Goal: Transaction & Acquisition: Purchase product/service

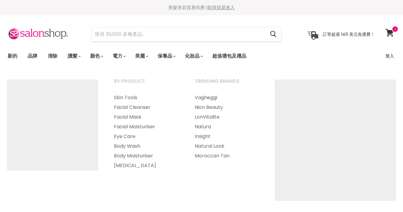
select select "manual"
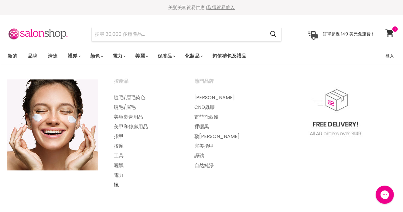
click at [116, 184] on font "蠟" at bounding box center [116, 185] width 5 height 7
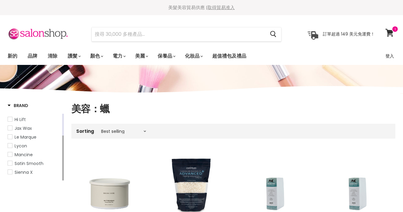
click at [12, 148] on span "Lycon" at bounding box center [10, 146] width 4 height 4
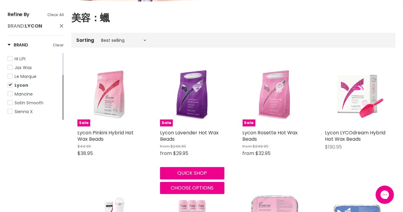
scroll to position [121, 0]
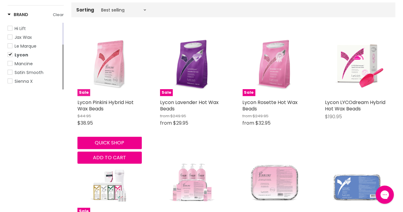
drag, startPoint x: 100, startPoint y: 68, endPoint x: 97, endPoint y: 72, distance: 5.2
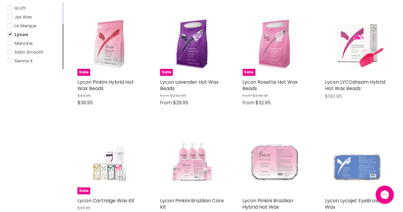
scroll to position [61, 0]
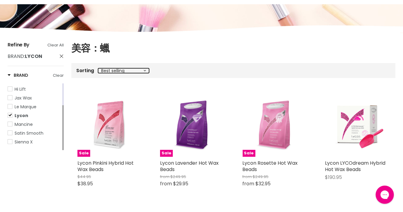
click at [145, 71] on select "Best selling Featured Price, low to high Price, high to low Alphabetically, A-Z…" at bounding box center [123, 70] width 51 height 5
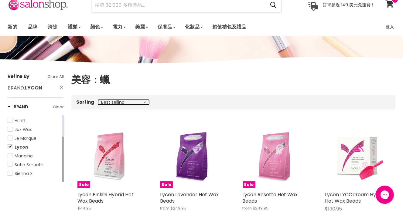
scroll to position [0, 0]
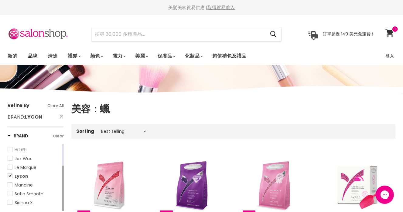
click at [28, 54] on font "品牌" at bounding box center [33, 56] width 10 height 7
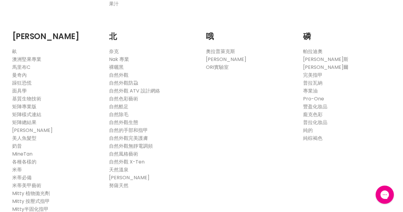
scroll to position [546, 0]
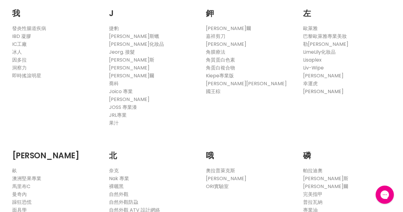
click at [306, 88] on font "[PERSON_NAME]" at bounding box center [323, 91] width 40 height 7
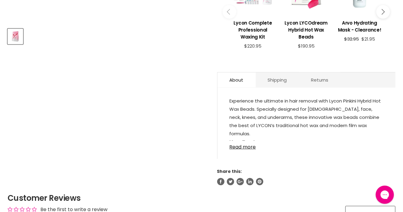
scroll to position [273, 0]
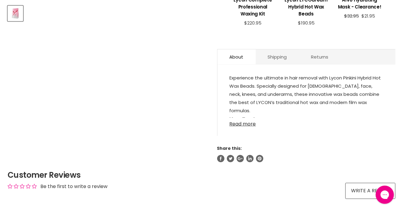
click at [246, 122] on link "Read more" at bounding box center [307, 122] width 154 height 9
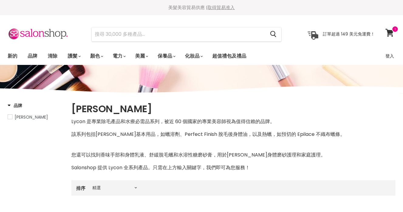
select select "manual"
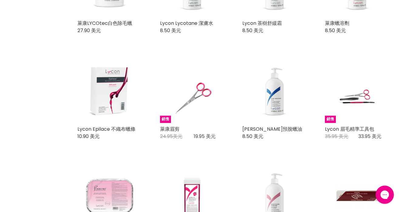
scroll to position [1214, 0]
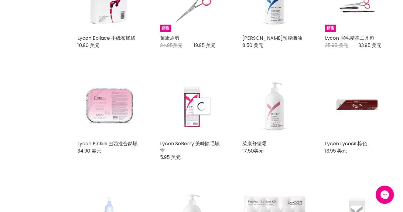
scroll to position [1336, 0]
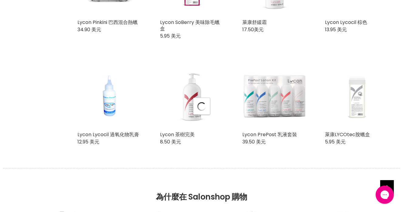
select select "manual"
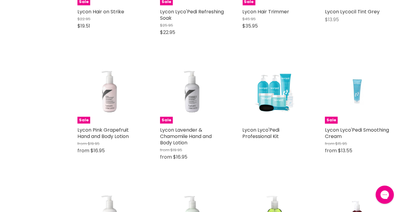
scroll to position [2550, 0]
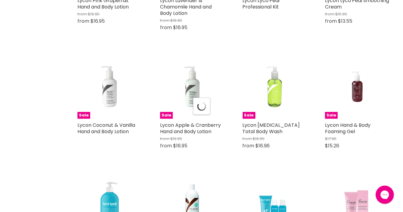
scroll to position [2732, 0]
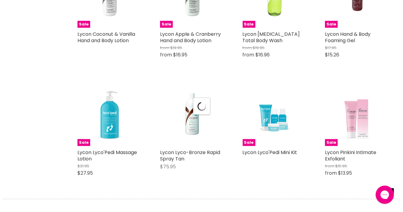
select select "manual"
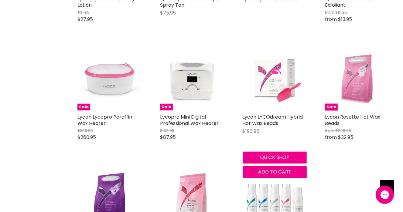
scroll to position [2884, 0]
